Goal: Transaction & Acquisition: Obtain resource

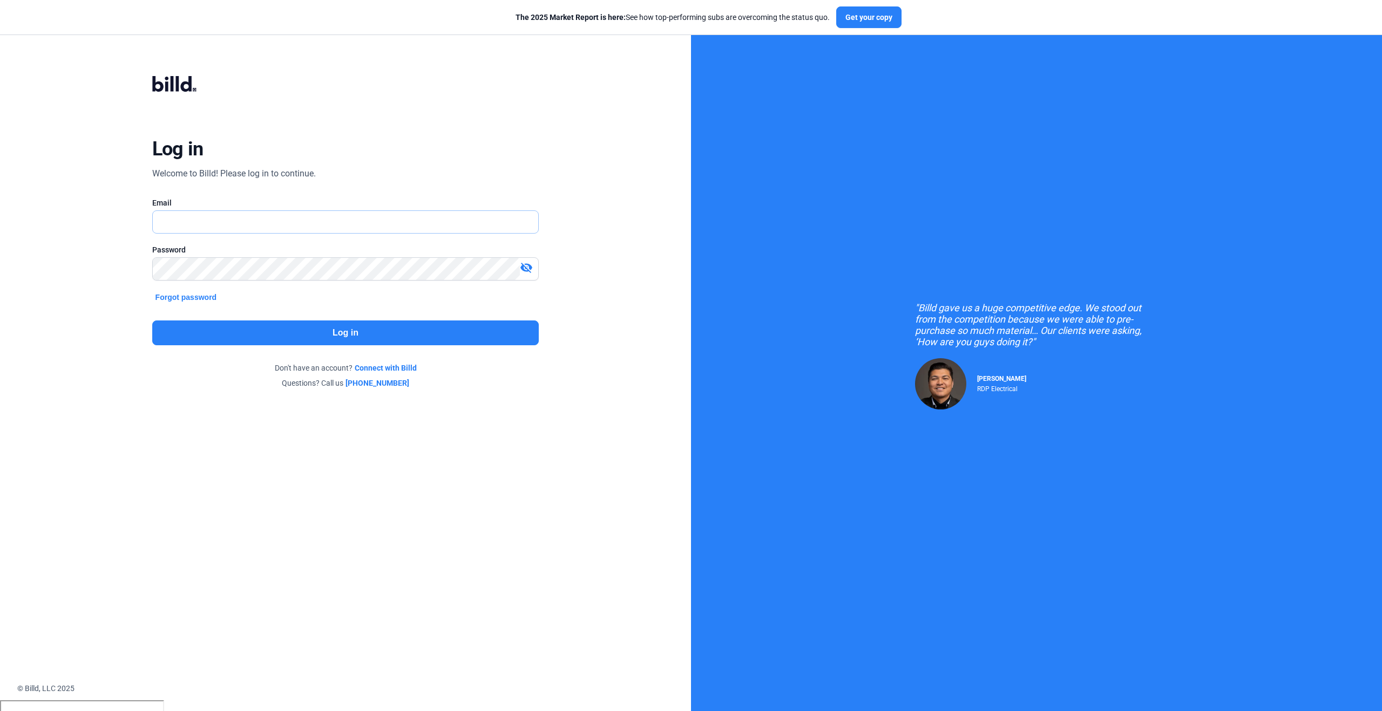
type input "[PERSON_NAME][EMAIL_ADDRESS][PERSON_NAME][DOMAIN_NAME]"
click at [296, 342] on button "Log in" at bounding box center [345, 333] width 387 height 25
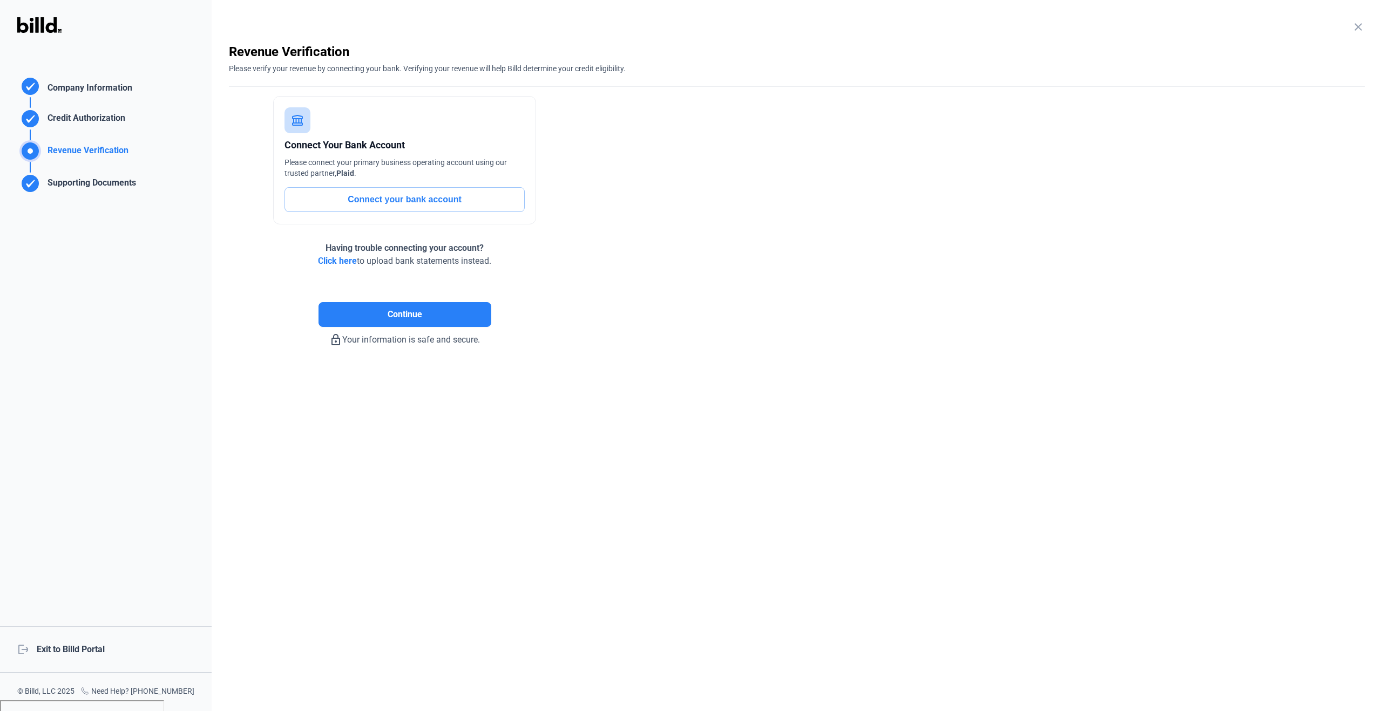
click at [1358, 28] on mat-icon "close" at bounding box center [1357, 27] width 13 height 13
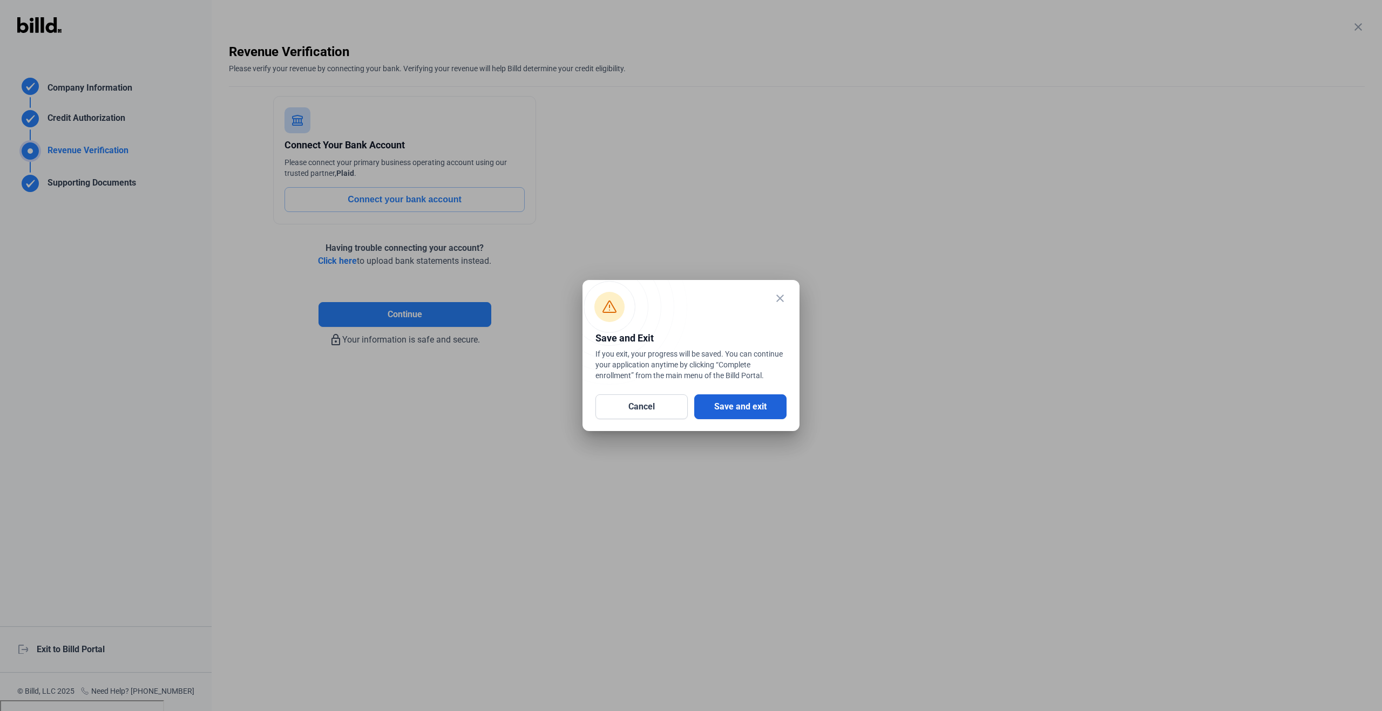
click at [754, 408] on button "Save and exit" at bounding box center [740, 406] width 92 height 25
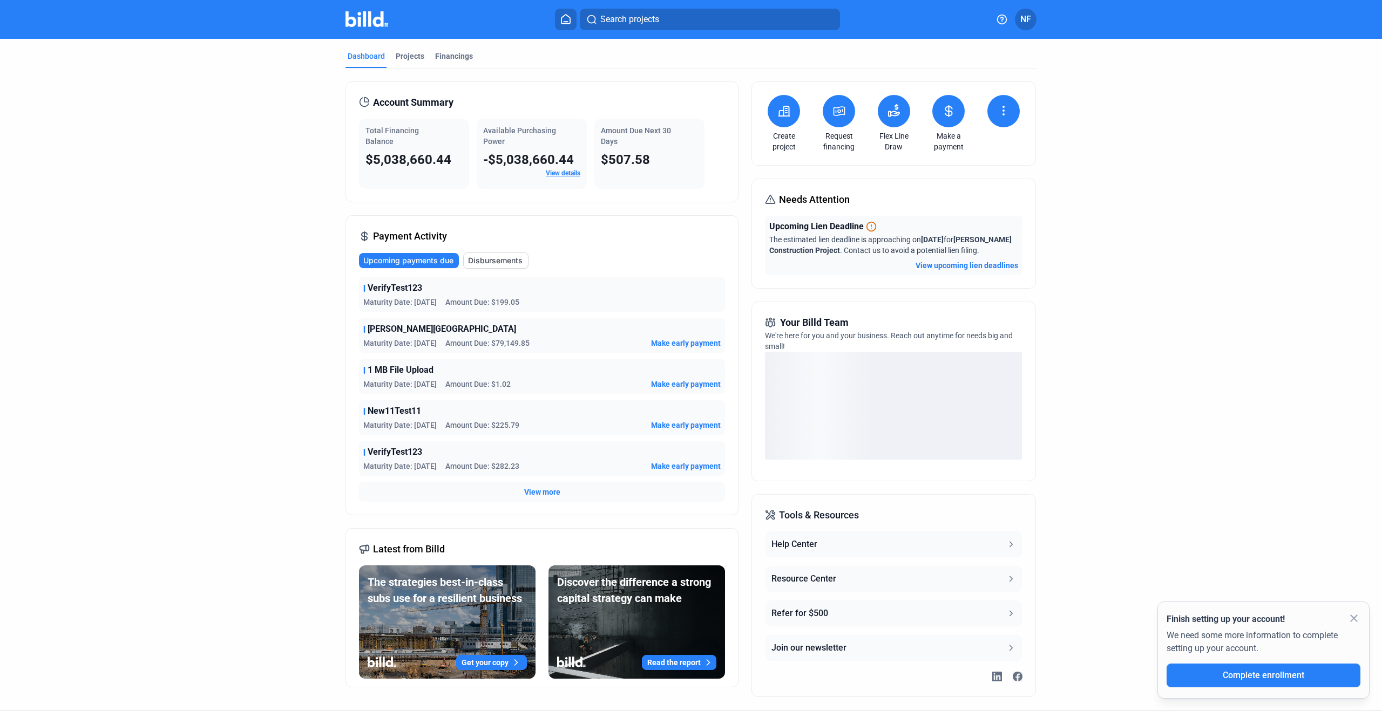
click at [1355, 615] on mat-icon "close" at bounding box center [1353, 618] width 13 height 13
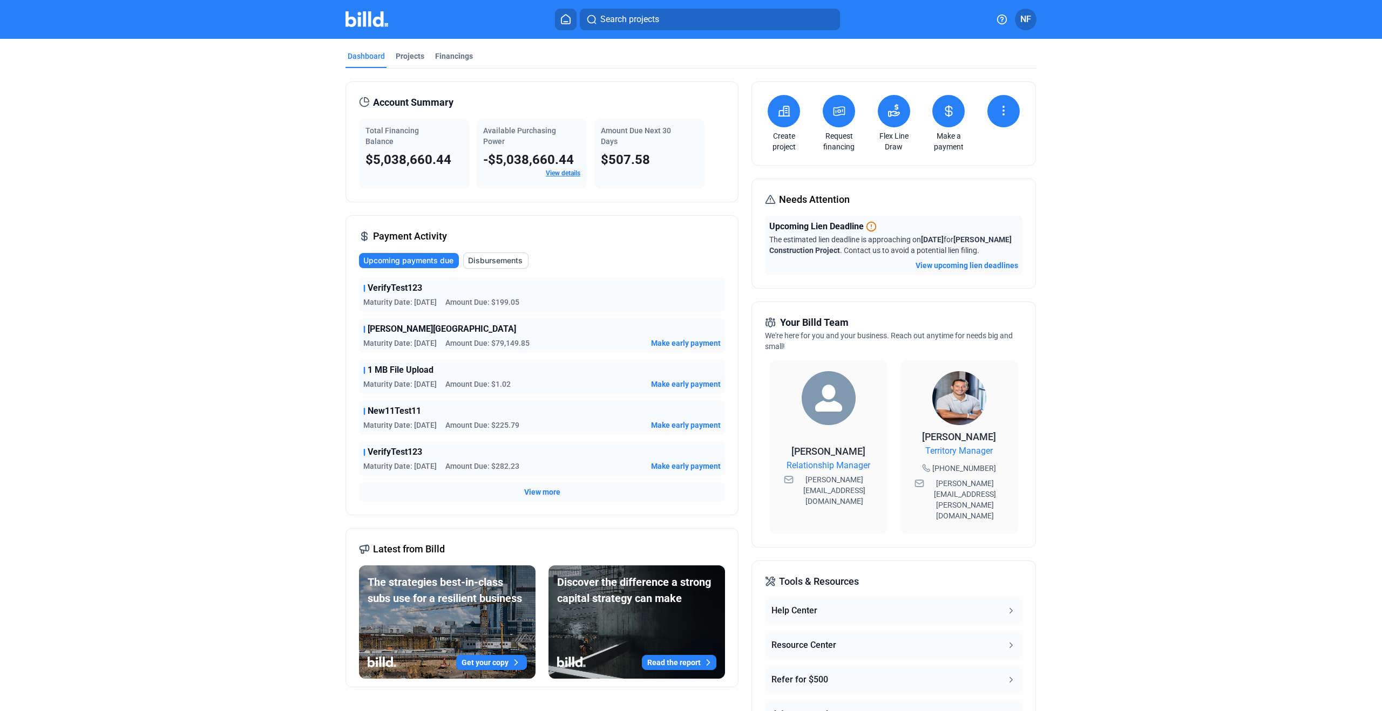
click at [840, 107] on icon at bounding box center [838, 111] width 13 height 13
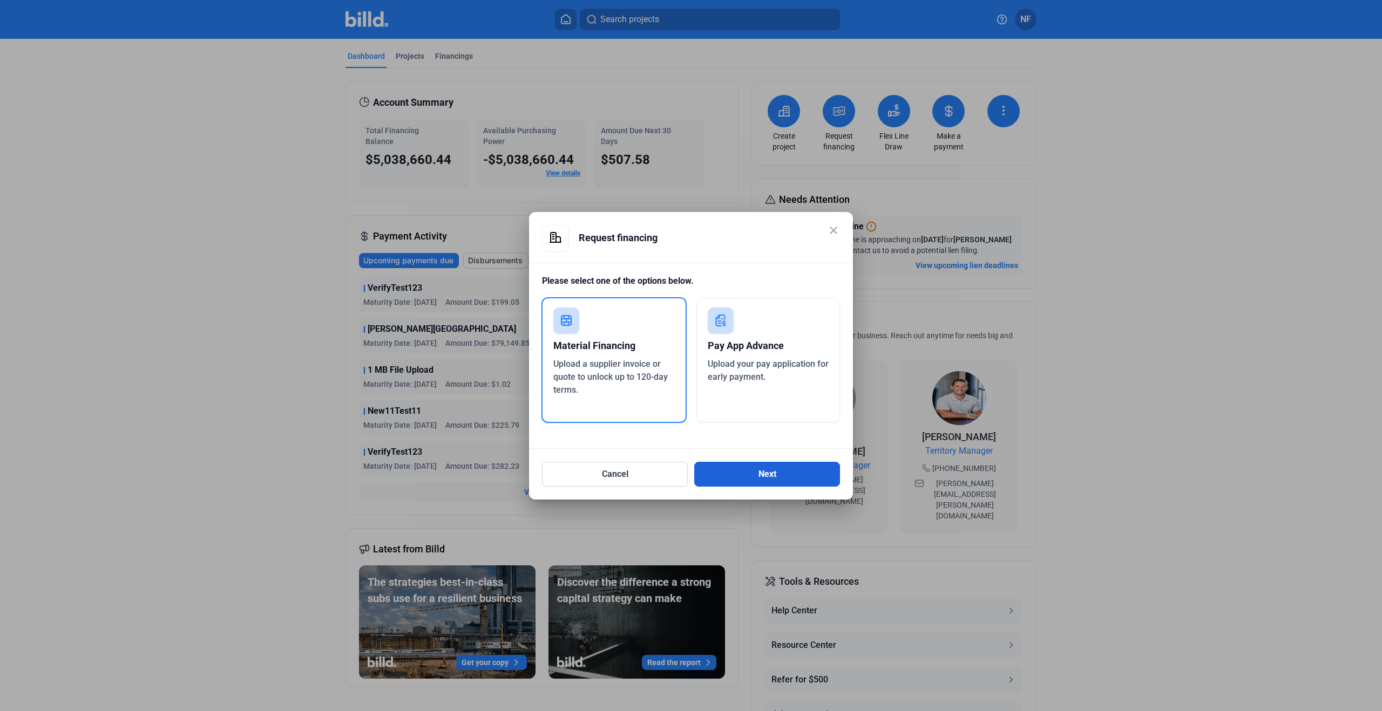
click at [738, 473] on button "Next" at bounding box center [767, 474] width 146 height 25
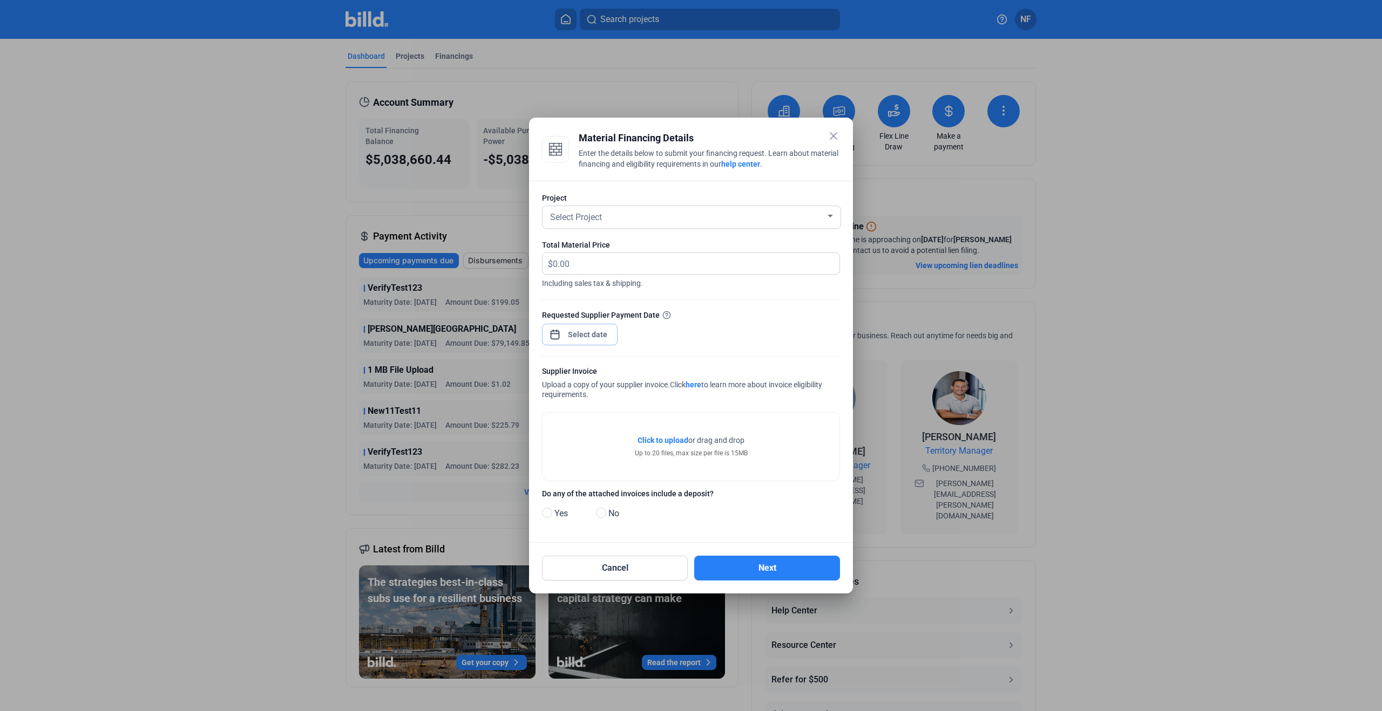
click at [554, 336] on span "Open calendar" at bounding box center [555, 329] width 26 height 26
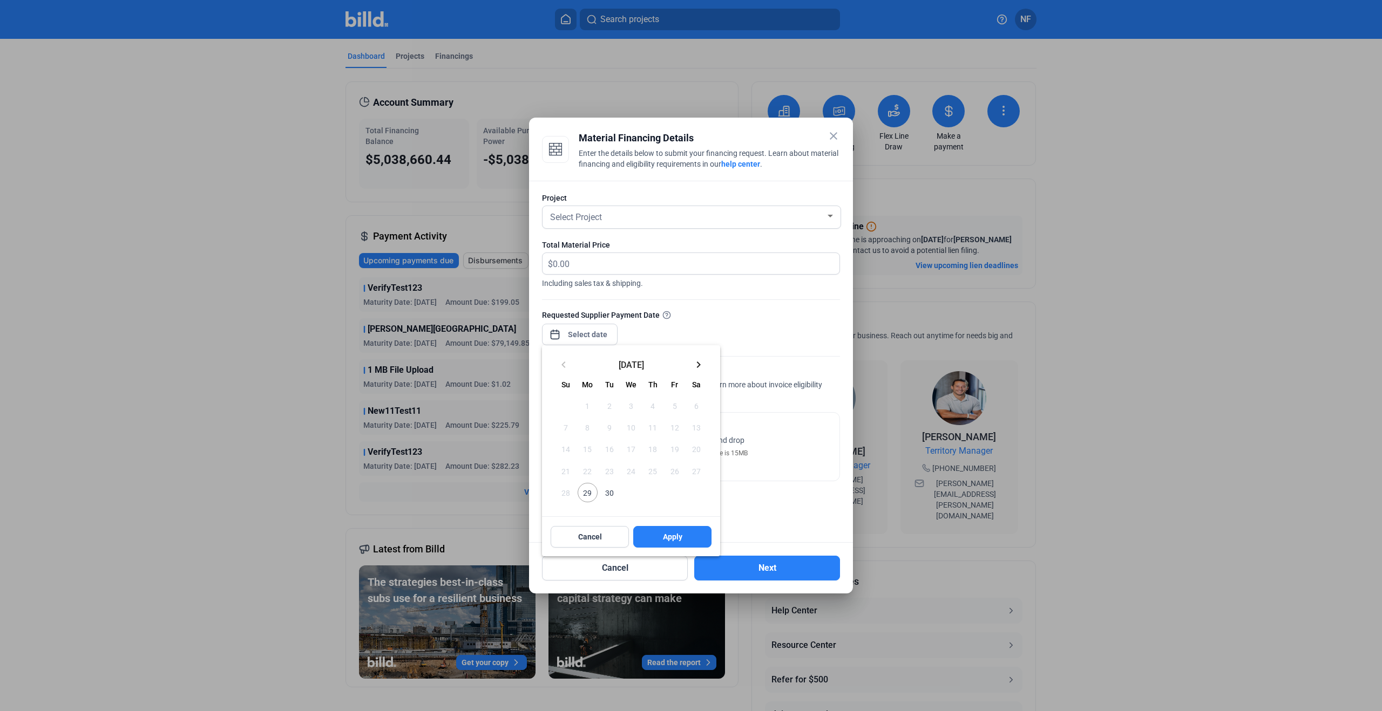
click at [588, 494] on span "29" at bounding box center [586, 492] width 19 height 19
click at [660, 533] on button "Apply" at bounding box center [672, 537] width 78 height 22
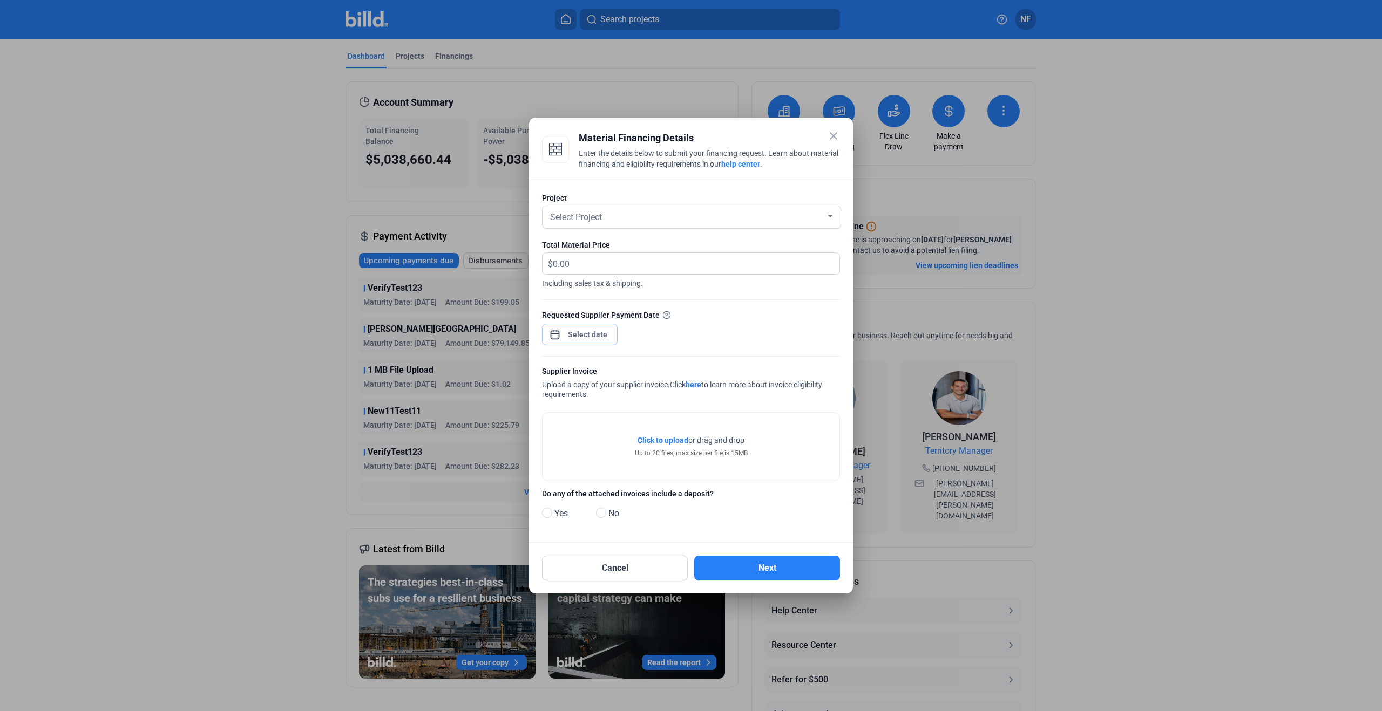
click at [561, 331] on span "Open calendar" at bounding box center [555, 329] width 26 height 26
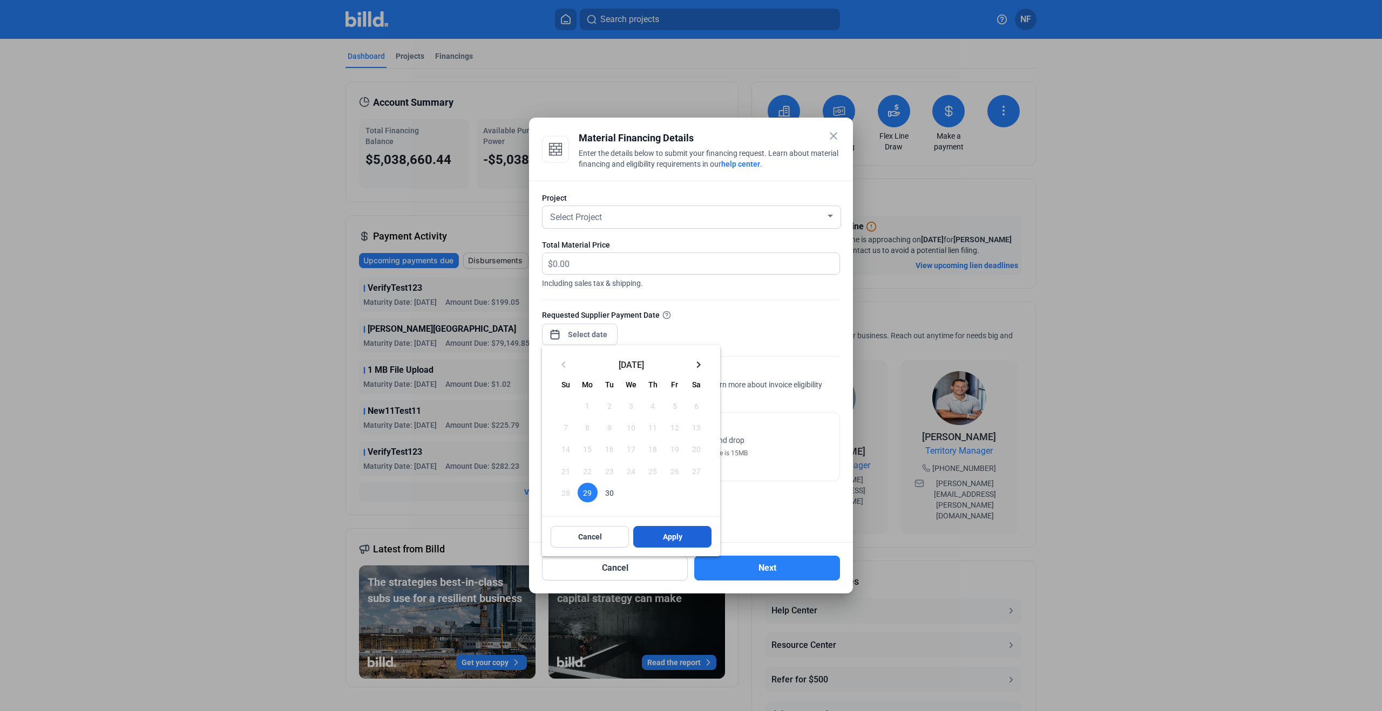
click at [679, 534] on span "Apply" at bounding box center [672, 537] width 19 height 11
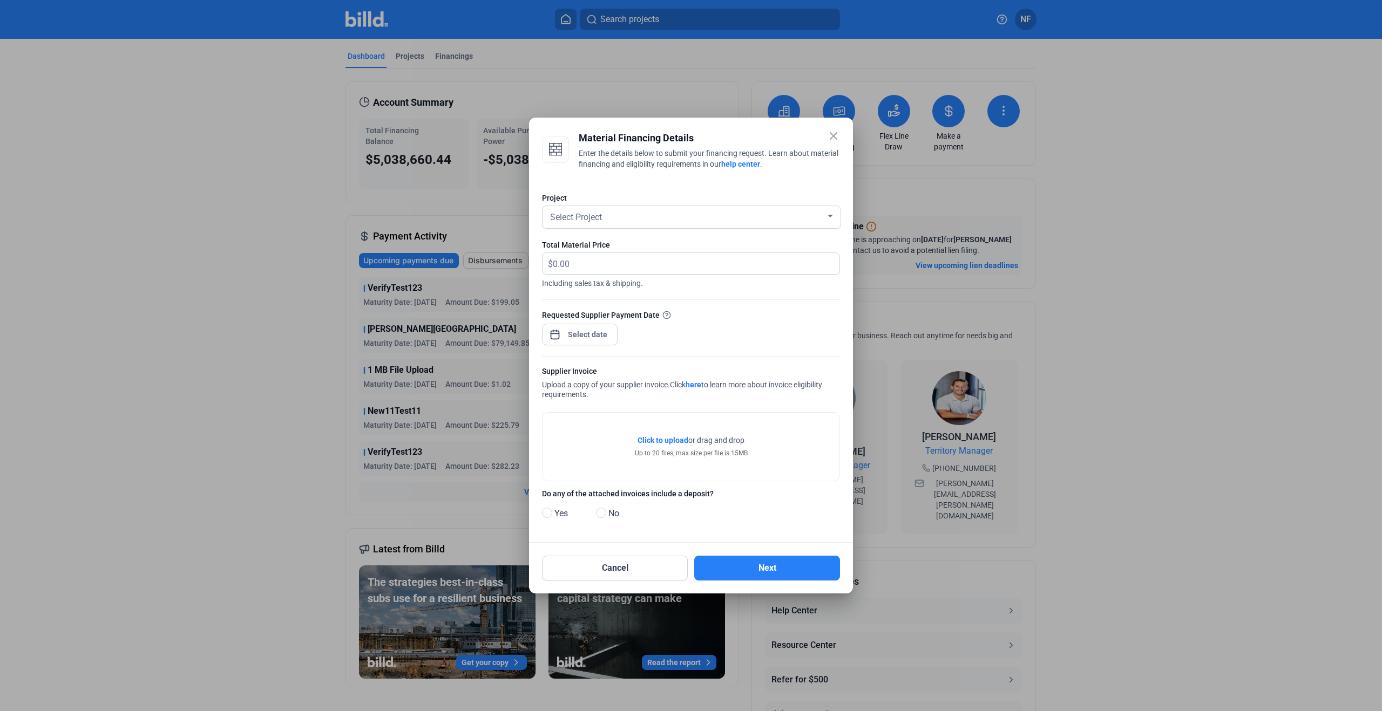
click at [833, 134] on mat-icon "close" at bounding box center [833, 136] width 13 height 13
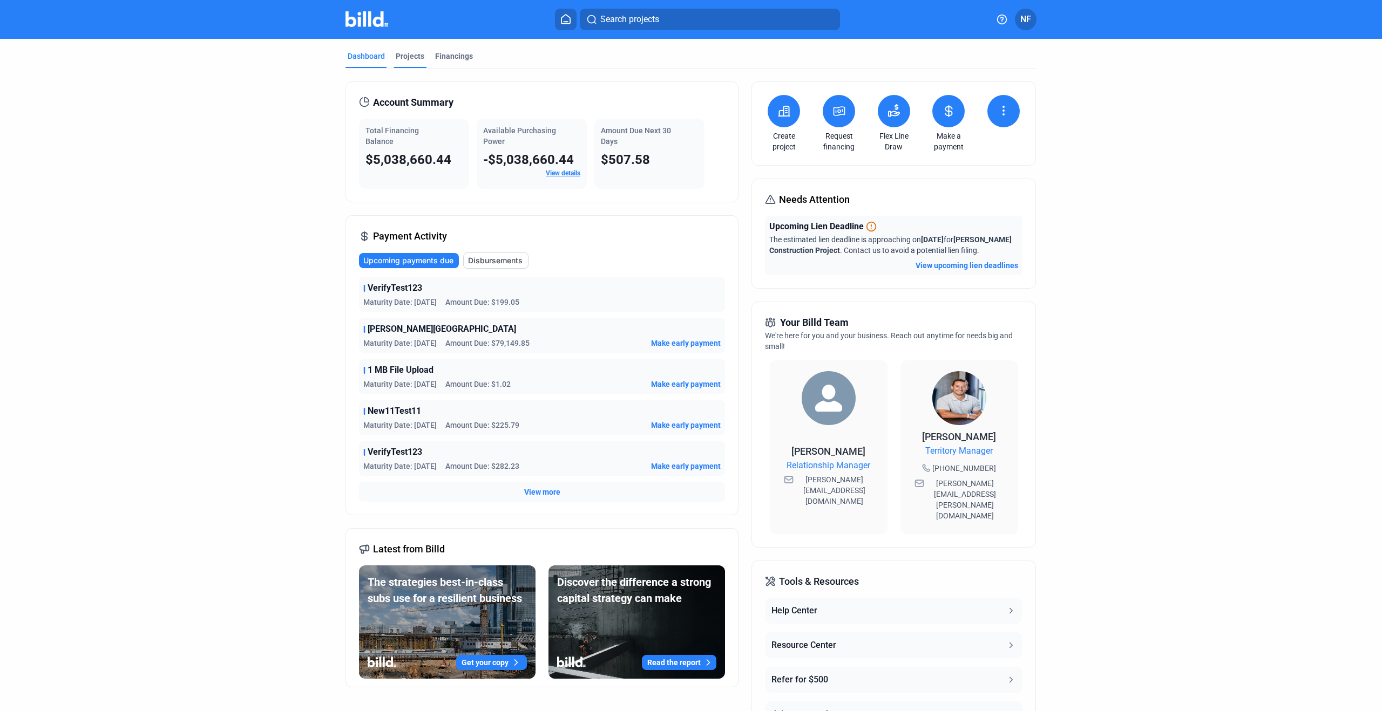
click at [398, 51] on div "Projects" at bounding box center [410, 56] width 29 height 11
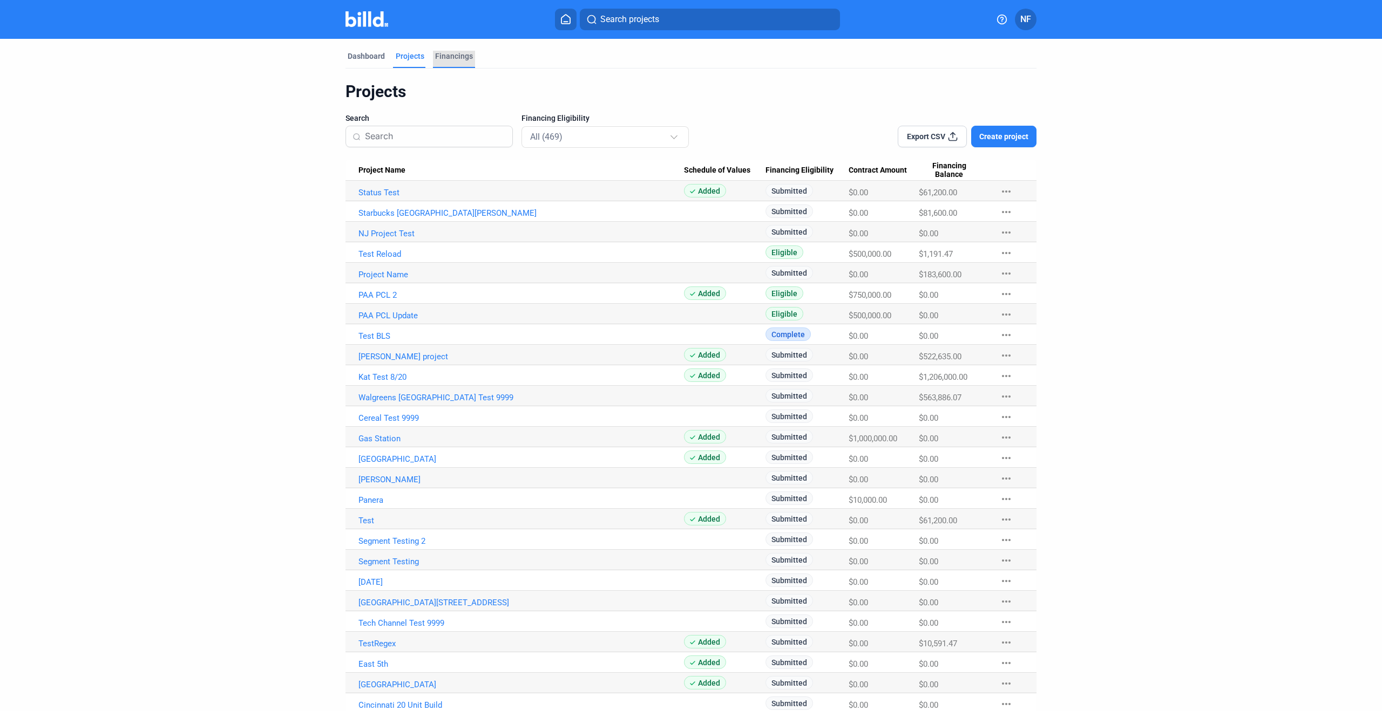
drag, startPoint x: 437, startPoint y: 55, endPoint x: 453, endPoint y: 56, distance: 16.3
click at [436, 54] on div "Financings" at bounding box center [454, 56] width 38 height 11
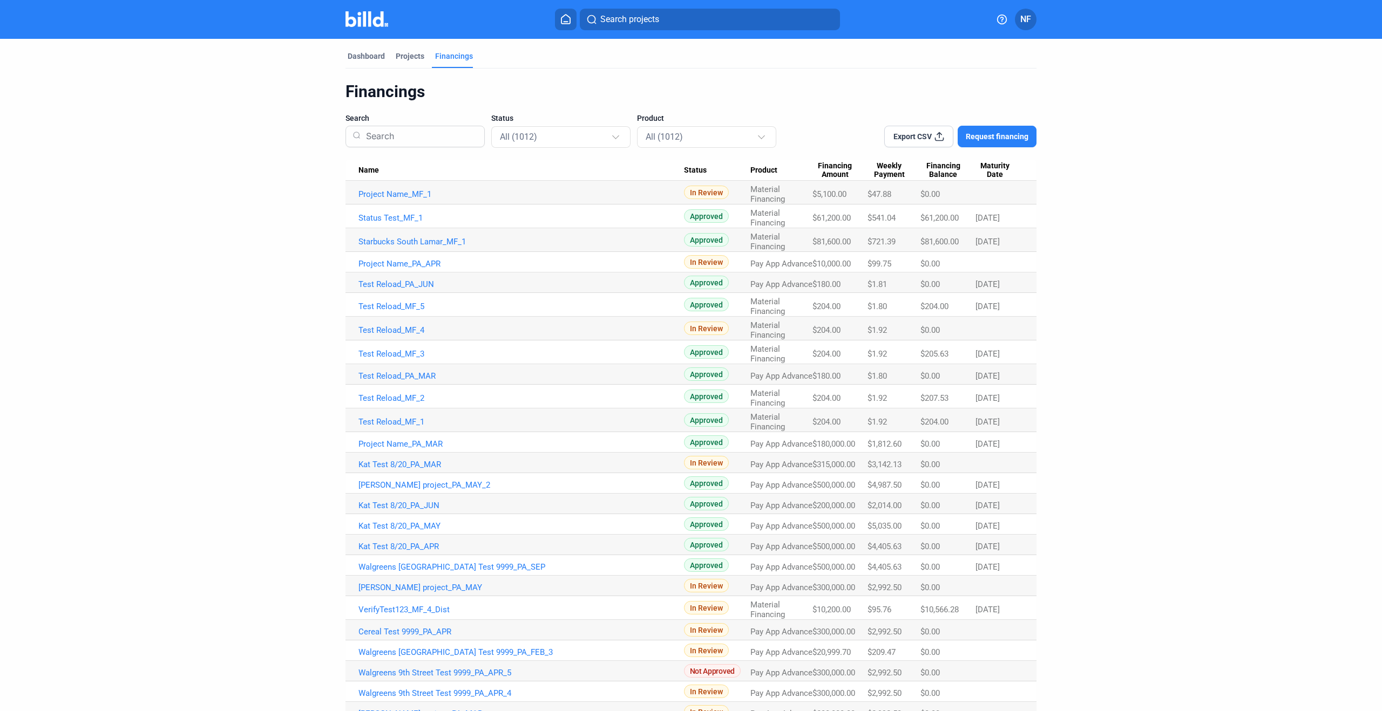
click at [326, 30] on mat-toolbar "Search projects NF" at bounding box center [691, 19] width 1382 height 39
drag, startPoint x: 367, startPoint y: 23, endPoint x: 317, endPoint y: 42, distance: 53.8
click at [367, 23] on img at bounding box center [366, 19] width 43 height 16
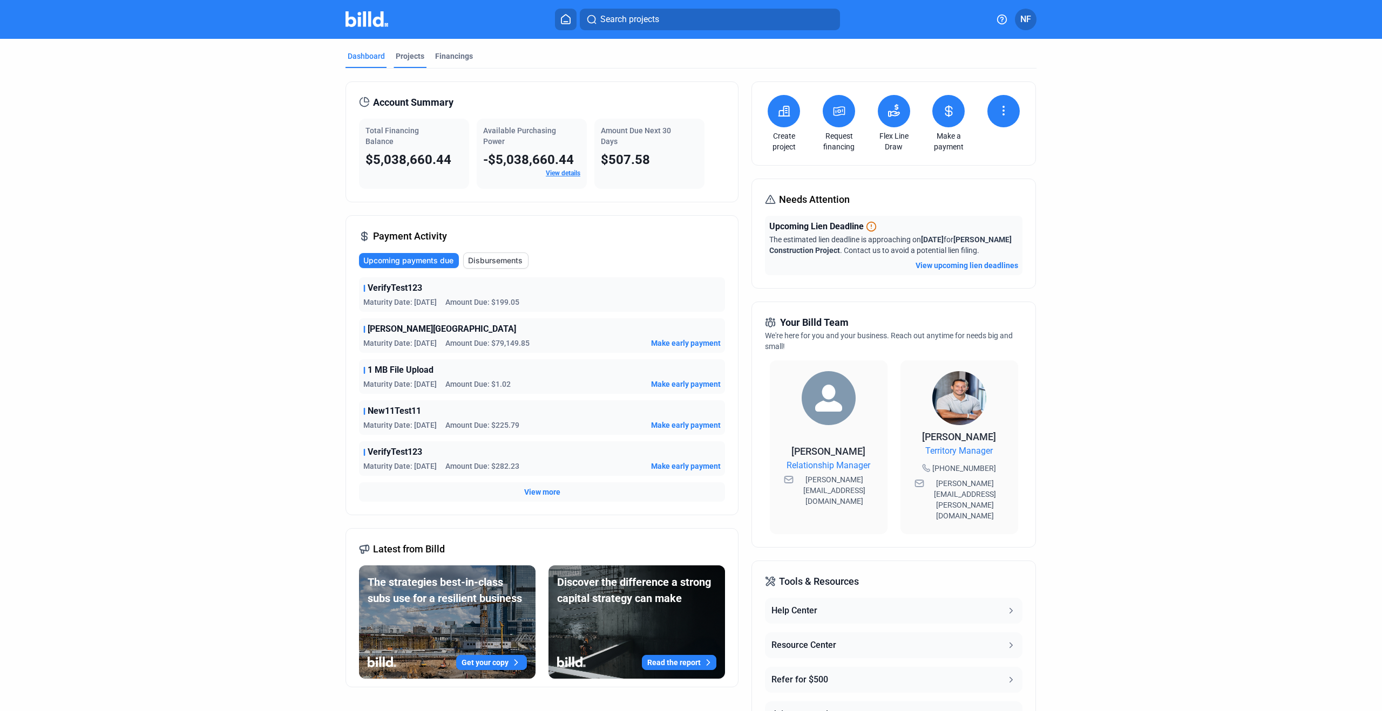
click at [400, 57] on div "Projects" at bounding box center [410, 56] width 29 height 11
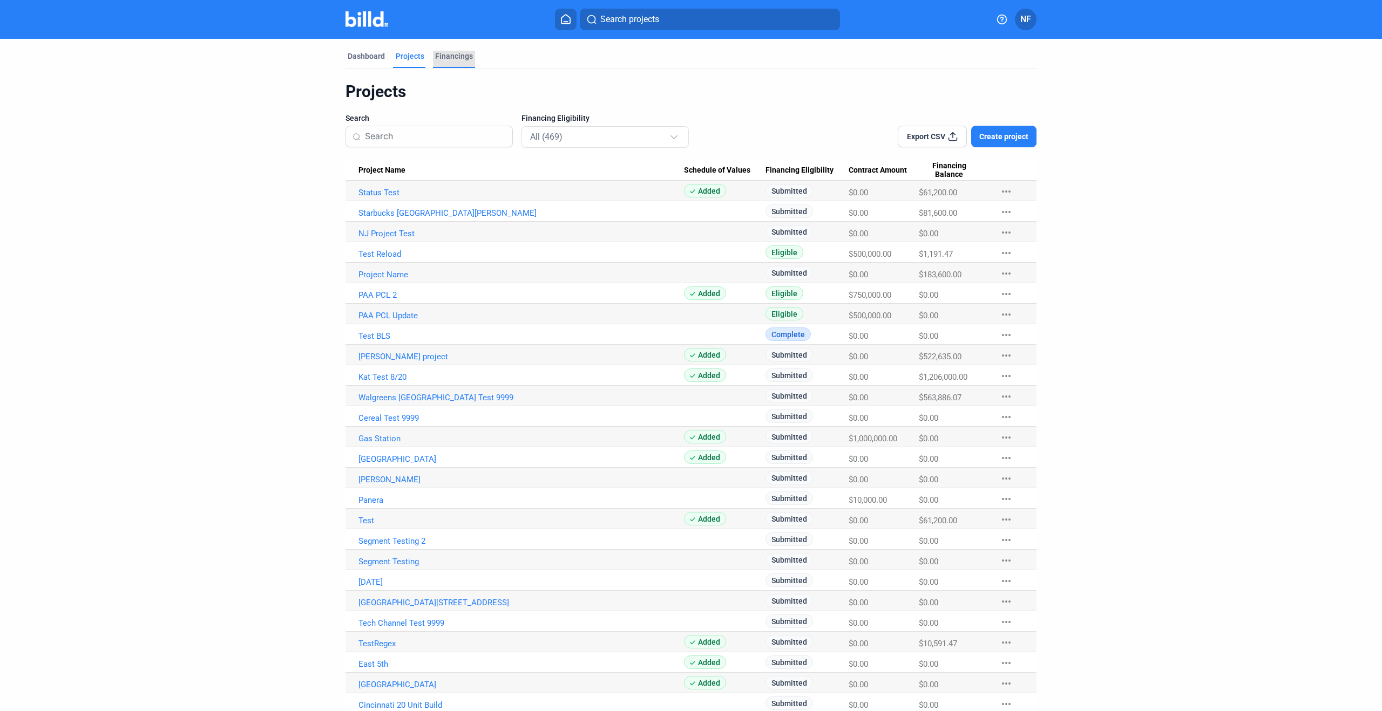
click at [440, 55] on div "Financings" at bounding box center [454, 56] width 38 height 11
